Goal: Task Accomplishment & Management: Use online tool/utility

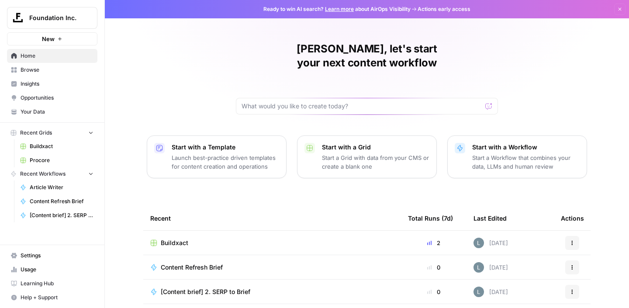
click at [172, 238] on span "Buildxact" at bounding box center [175, 242] width 28 height 9
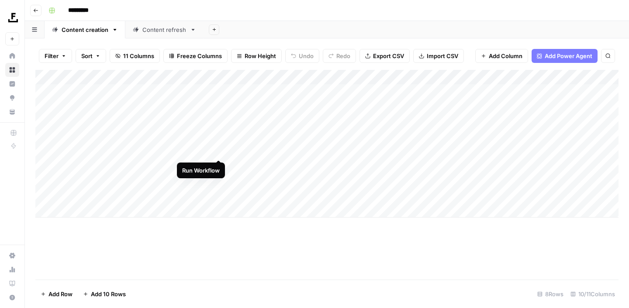
click at [217, 151] on div "Add Column" at bounding box center [326, 144] width 583 height 148
click at [219, 167] on div "Add Column" at bounding box center [326, 144] width 583 height 148
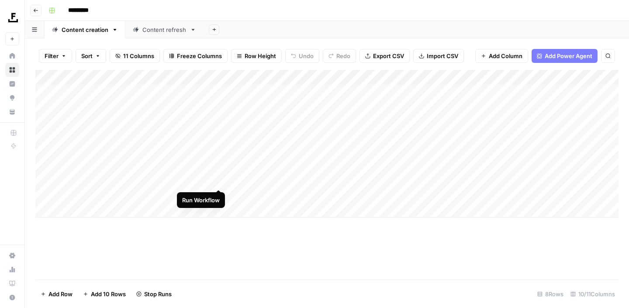
click at [218, 182] on div "Add Column" at bounding box center [326, 144] width 583 height 148
click at [375, 179] on div "Add Column" at bounding box center [326, 144] width 583 height 148
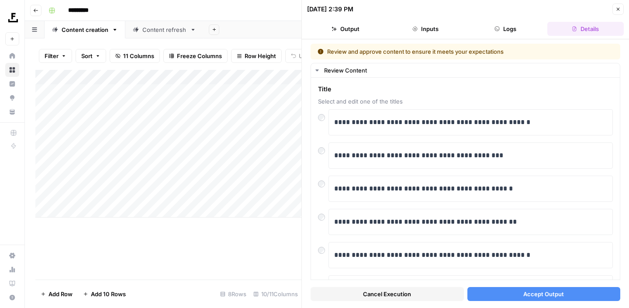
click at [484, 295] on button "Accept Output" at bounding box center [543, 294] width 153 height 14
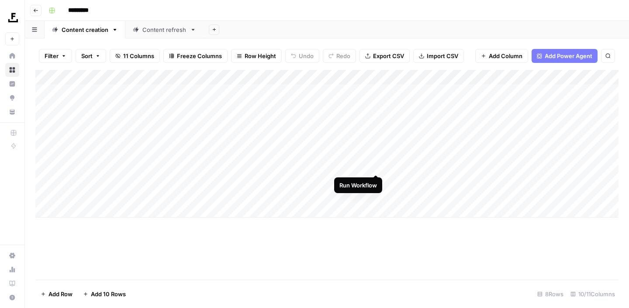
click at [375, 165] on div "Add Column" at bounding box center [326, 144] width 583 height 148
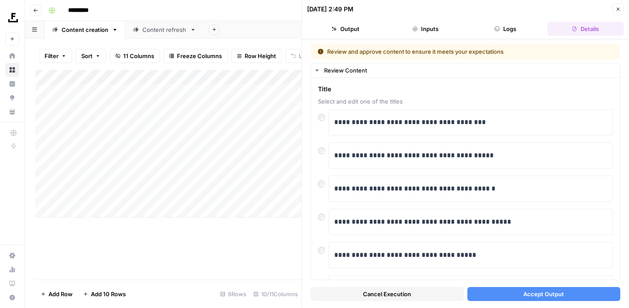
click at [484, 289] on button "Accept Output" at bounding box center [543, 294] width 153 height 14
